Goal: Transaction & Acquisition: Download file/media

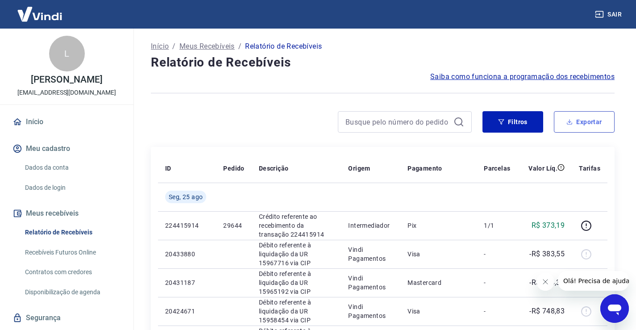
click at [587, 124] on button "Exportar" at bounding box center [584, 121] width 61 height 21
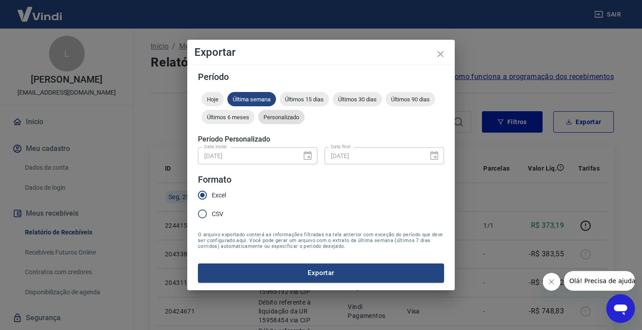
click at [280, 116] on span "Personalizado" at bounding box center [281, 117] width 46 height 7
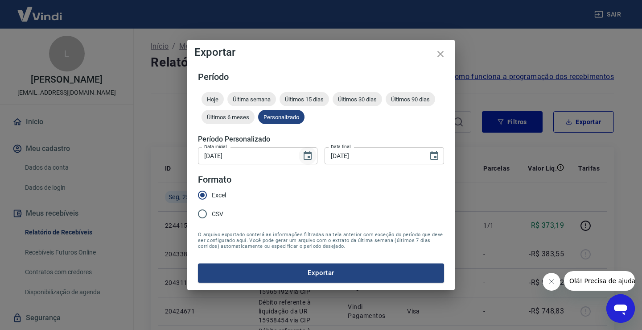
click at [307, 155] on icon "Choose date, selected date is 21 de ago de 2025" at bounding box center [307, 155] width 11 height 11
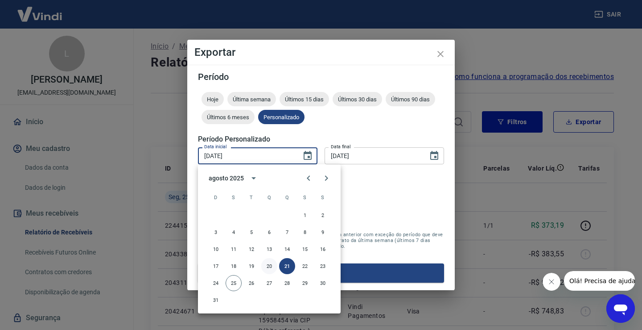
click at [269, 265] on button "20" at bounding box center [269, 266] width 16 height 16
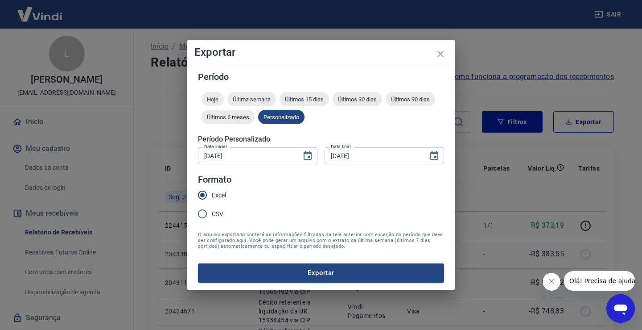
click at [315, 277] on button "Exportar" at bounding box center [321, 272] width 246 height 19
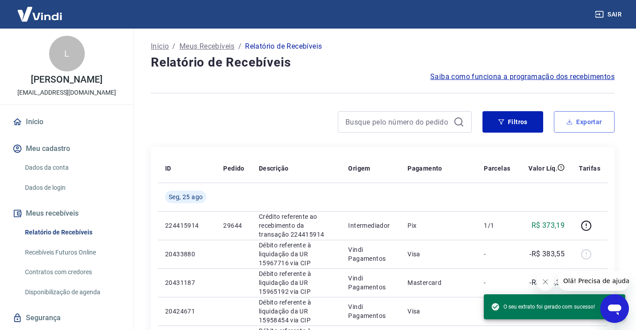
click at [578, 126] on button "Exportar" at bounding box center [584, 121] width 61 height 21
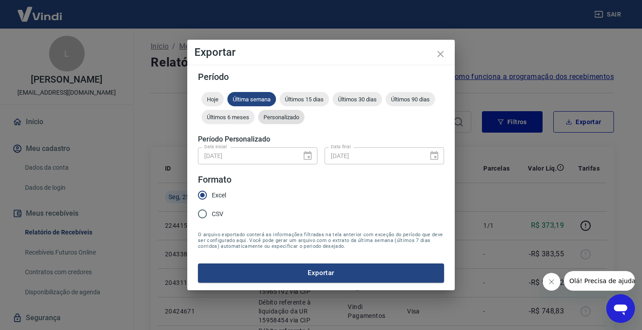
click at [284, 116] on span "Personalizado" at bounding box center [281, 117] width 46 height 7
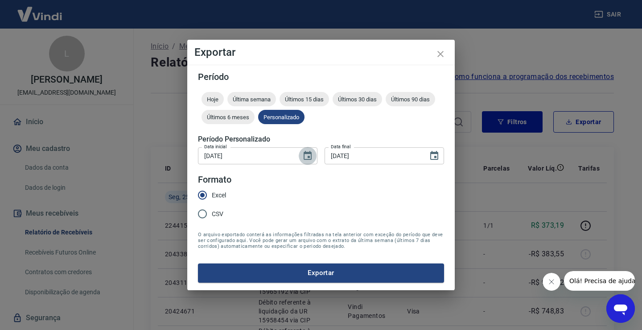
click at [305, 154] on icon "Choose date, selected date is 20 de ago de 2025" at bounding box center [308, 155] width 8 height 9
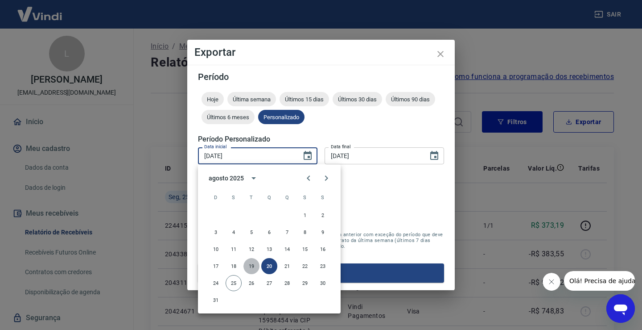
click at [250, 268] on button "19" at bounding box center [252, 266] width 16 height 16
type input "[DATE]"
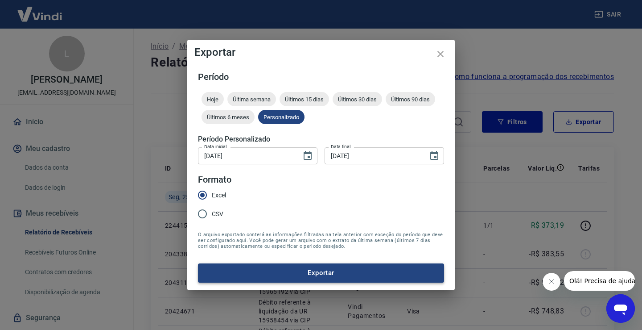
click at [315, 276] on button "Exportar" at bounding box center [321, 272] width 246 height 19
